Goal: Information Seeking & Learning: Learn about a topic

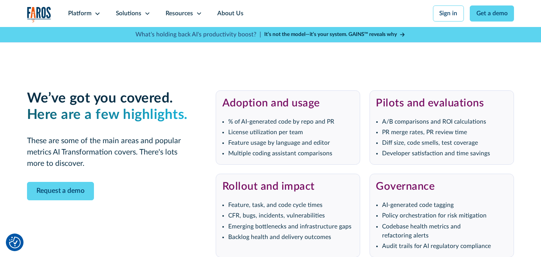
scroll to position [1604, 0]
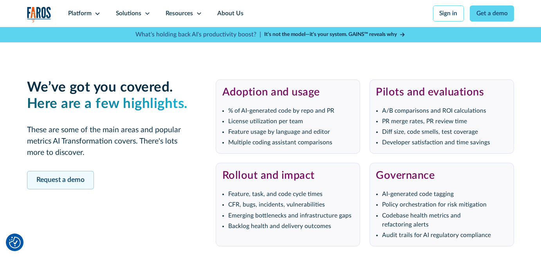
click at [58, 190] on link "Request a demo" at bounding box center [60, 180] width 67 height 19
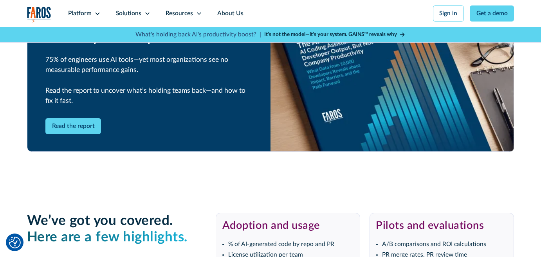
scroll to position [1467, 0]
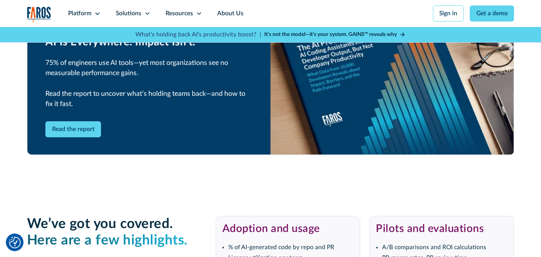
drag, startPoint x: 333, startPoint y: 34, endPoint x: 342, endPoint y: 35, distance: 8.6
click at [333, 34] on strong "It’s not the model—it’s your system. GAINS™ reveals why" at bounding box center [330, 34] width 133 height 5
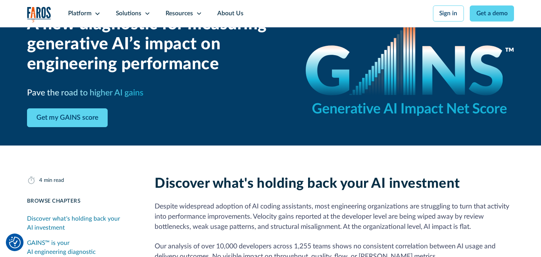
scroll to position [78, 0]
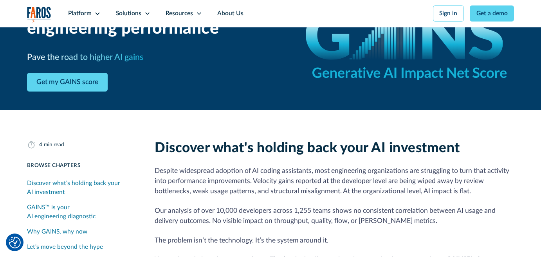
click at [17, 243] on img "Cookie Settings" at bounding box center [15, 243] width 12 height 12
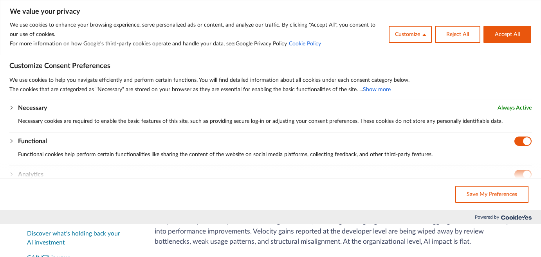
scroll to position [0, 0]
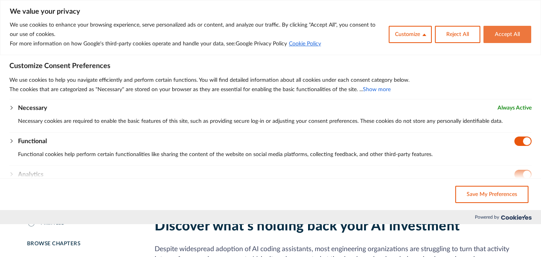
click at [513, 38] on button "Accept All" at bounding box center [507, 34] width 48 height 17
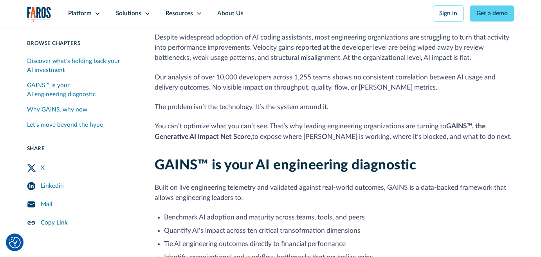
scroll to position [235, 0]
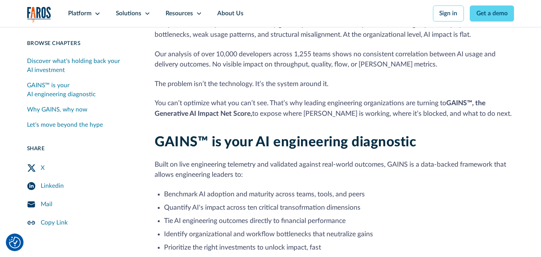
click at [41, 166] on div "X" at bounding box center [43, 168] width 4 height 9
